Goal: Task Accomplishment & Management: Complete application form

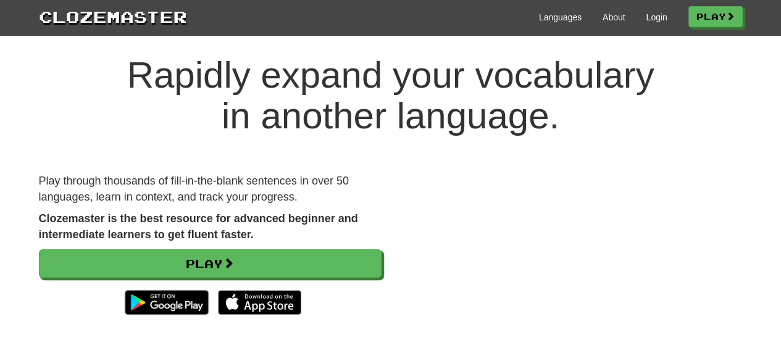
scroll to position [21, 0]
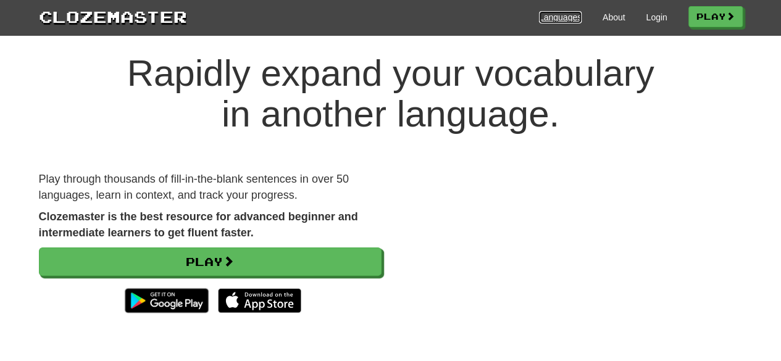
click at [558, 17] on link "Languages" at bounding box center [560, 17] width 43 height 12
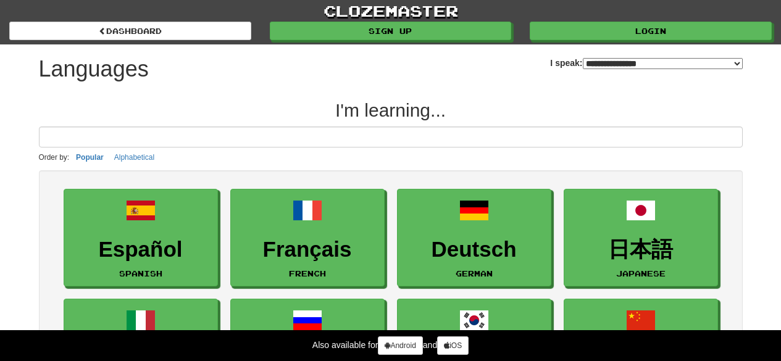
select select "*******"
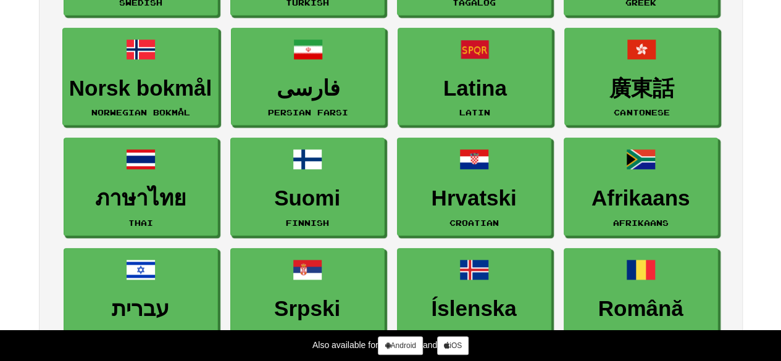
scroll to position [602, 0]
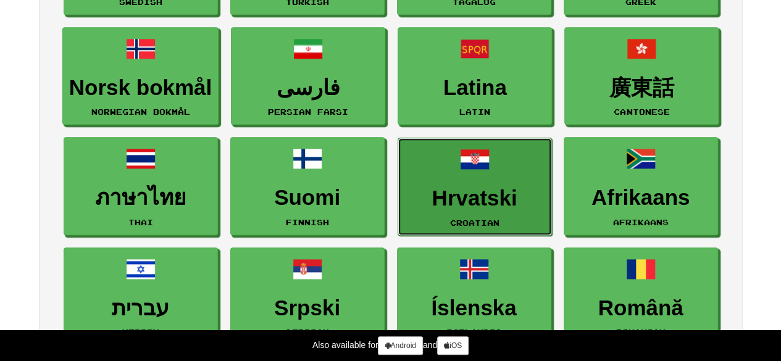
click at [471, 160] on span at bounding box center [475, 159] width 30 height 30
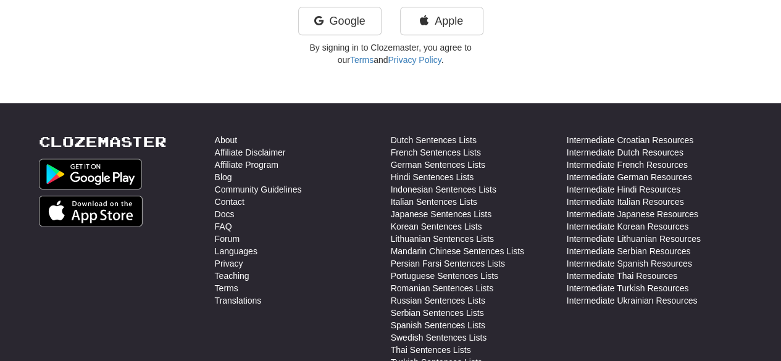
scroll to position [405, 0]
